Goal: Task Accomplishment & Management: Manage account settings

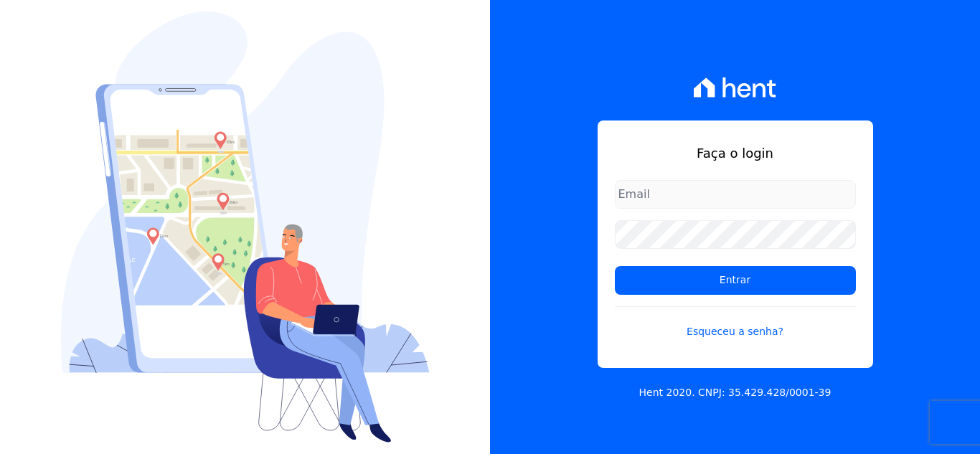
click at [730, 180] on input "email" at bounding box center [735, 194] width 241 height 29
click at [700, 194] on input "email" at bounding box center [735, 194] width 241 height 29
type input "[EMAIL_ADDRESS][DOMAIN_NAME]"
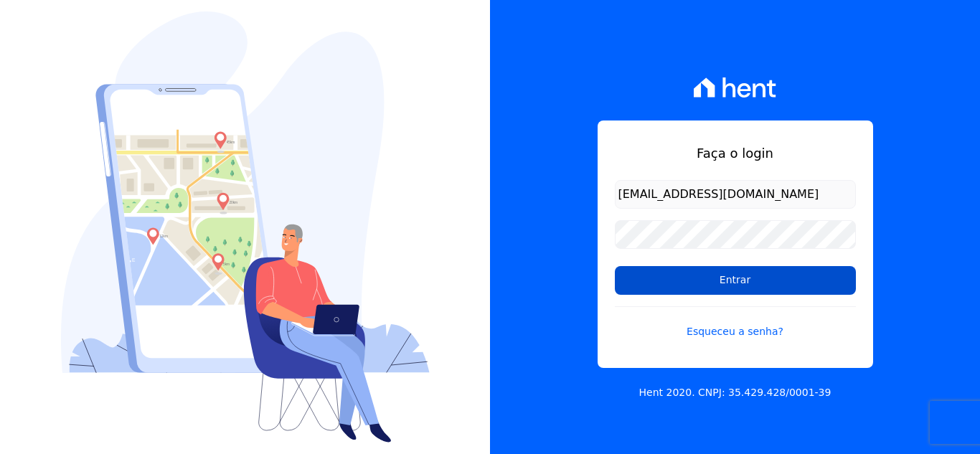
click at [692, 281] on input "Entrar" at bounding box center [735, 280] width 241 height 29
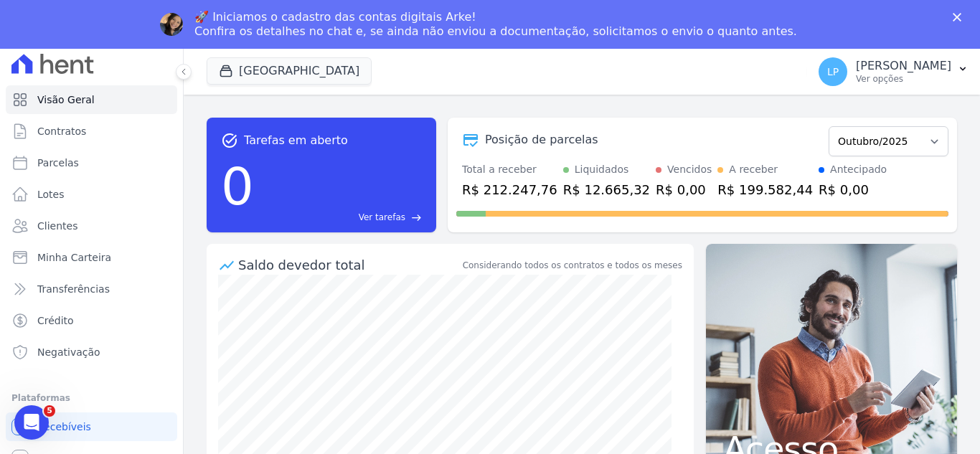
scroll to position [8, 0]
drag, startPoint x: 39, startPoint y: 420, endPoint x: 204, endPoint y: 356, distance: 177.9
click at [47, 403] on html at bounding box center [29, 420] width 34 height 34
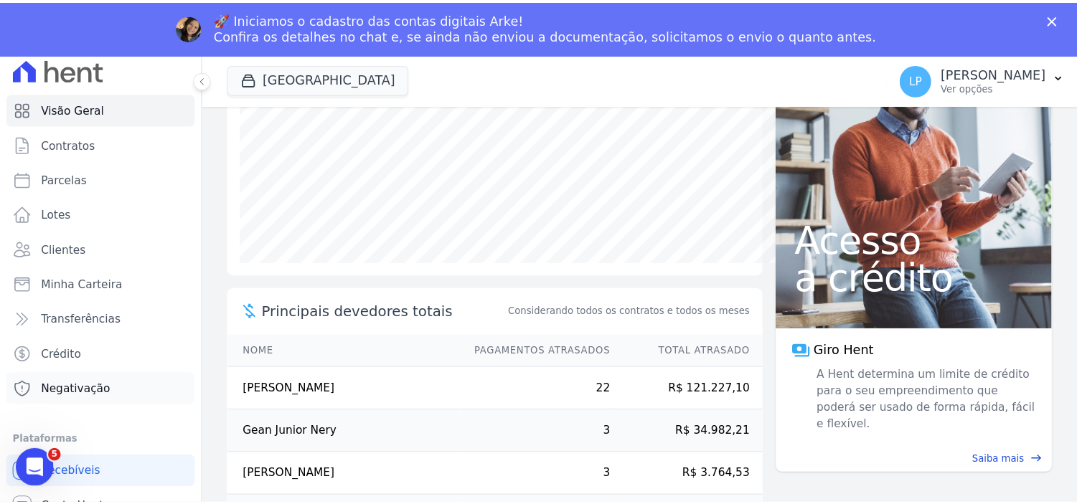
scroll to position [228, 0]
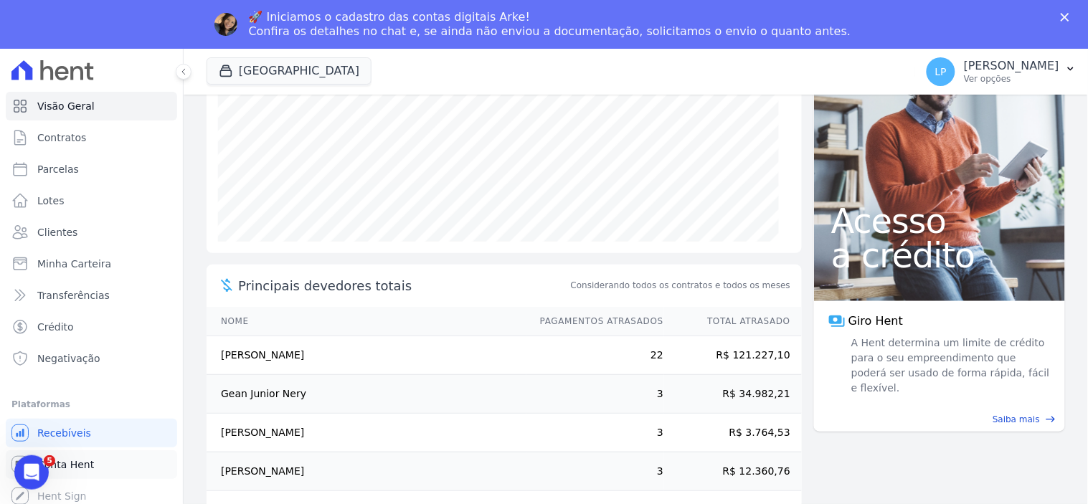
click at [105, 453] on link "Conta Hent" at bounding box center [91, 465] width 171 height 29
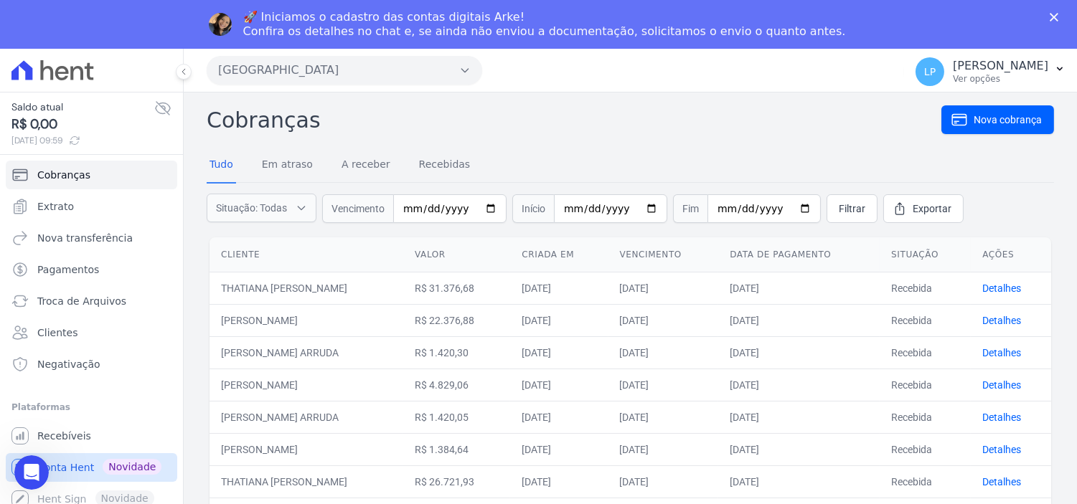
click at [81, 453] on span "Conta Hent" at bounding box center [65, 468] width 57 height 14
click at [368, 76] on button "[GEOGRAPHIC_DATA]" at bounding box center [345, 70] width 276 height 29
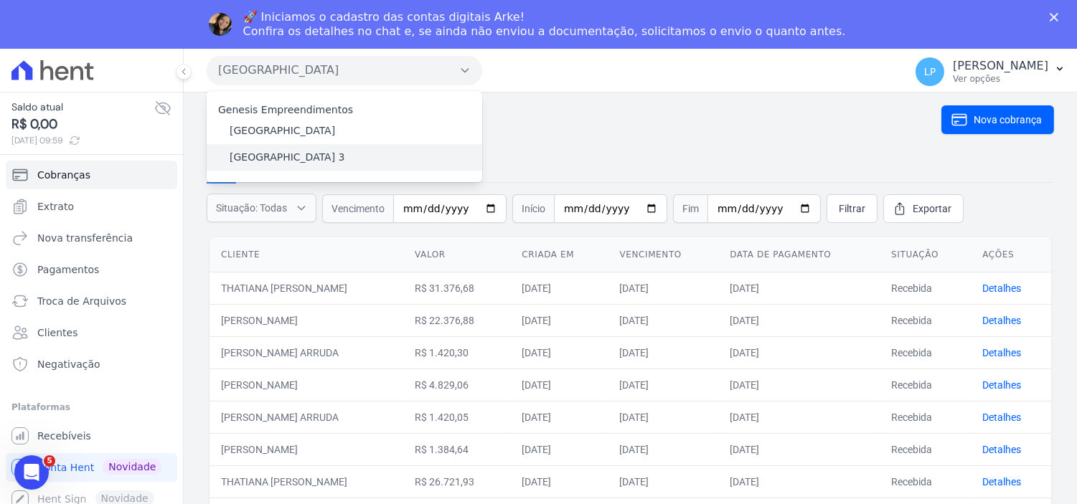
click at [281, 156] on label "[GEOGRAPHIC_DATA] 3" at bounding box center [288, 157] width 116 height 15
click at [0, 0] on input "[GEOGRAPHIC_DATA] 3" at bounding box center [0, 0] width 0 height 0
